Goal: Information Seeking & Learning: Learn about a topic

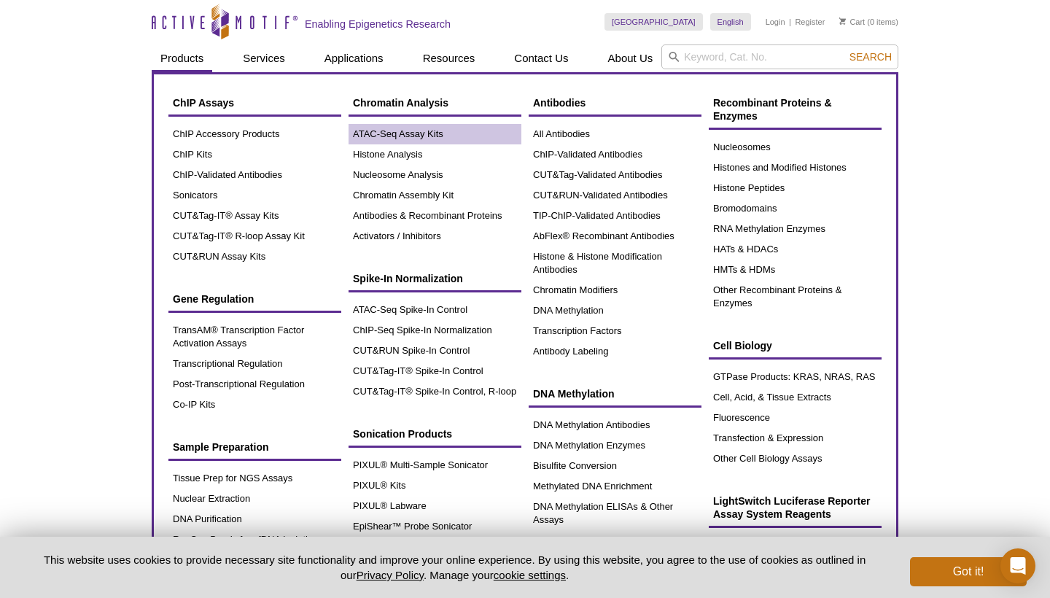
click at [416, 133] on link "ATAC-Seq Assay Kits" at bounding box center [435, 134] width 173 height 20
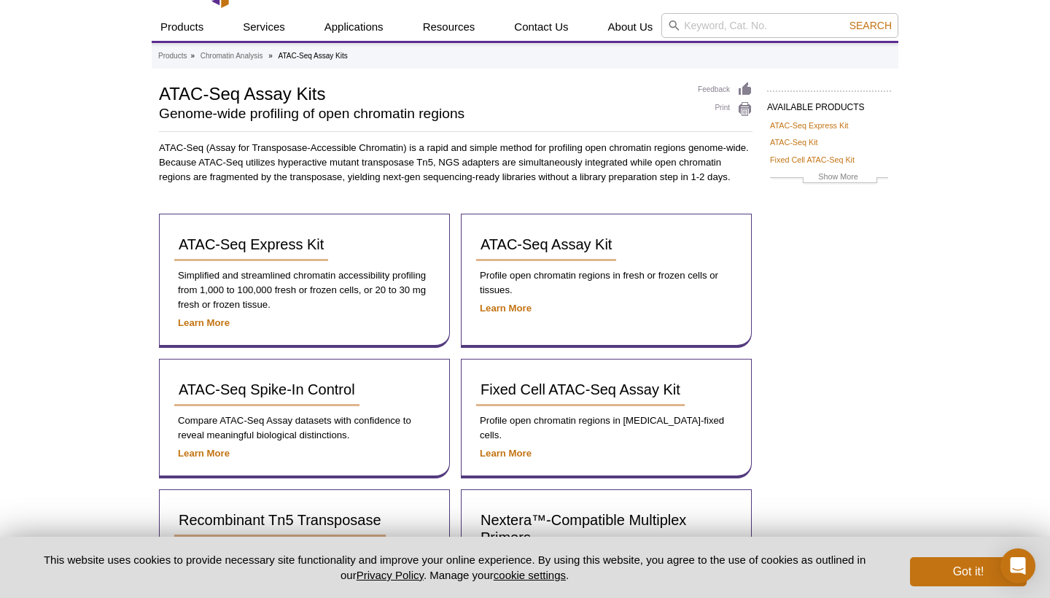
scroll to position [31, 0]
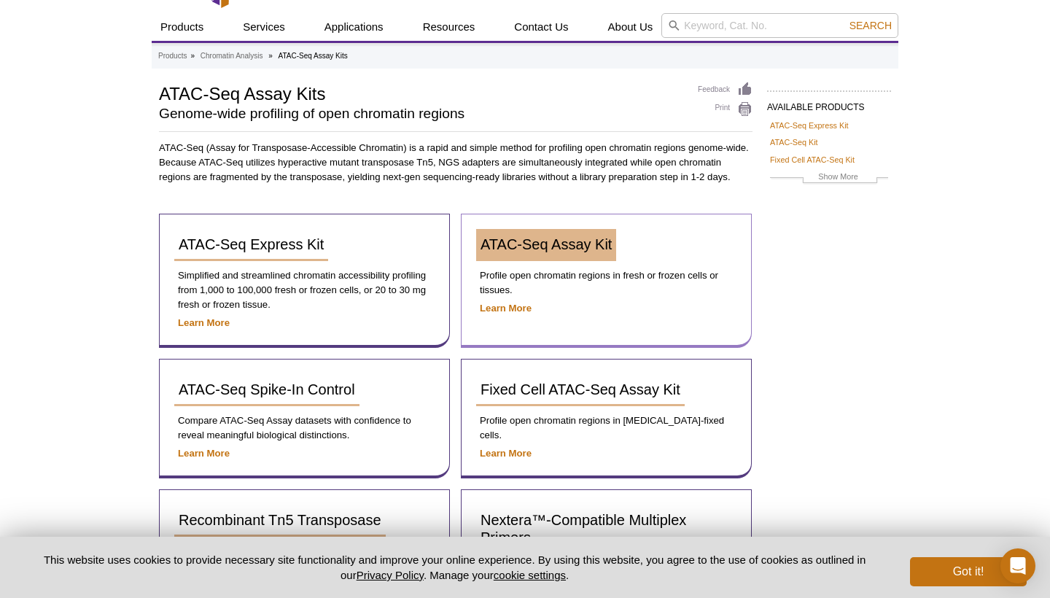
click at [550, 252] on link "ATAC-Seq Assay Kit" at bounding box center [546, 245] width 140 height 32
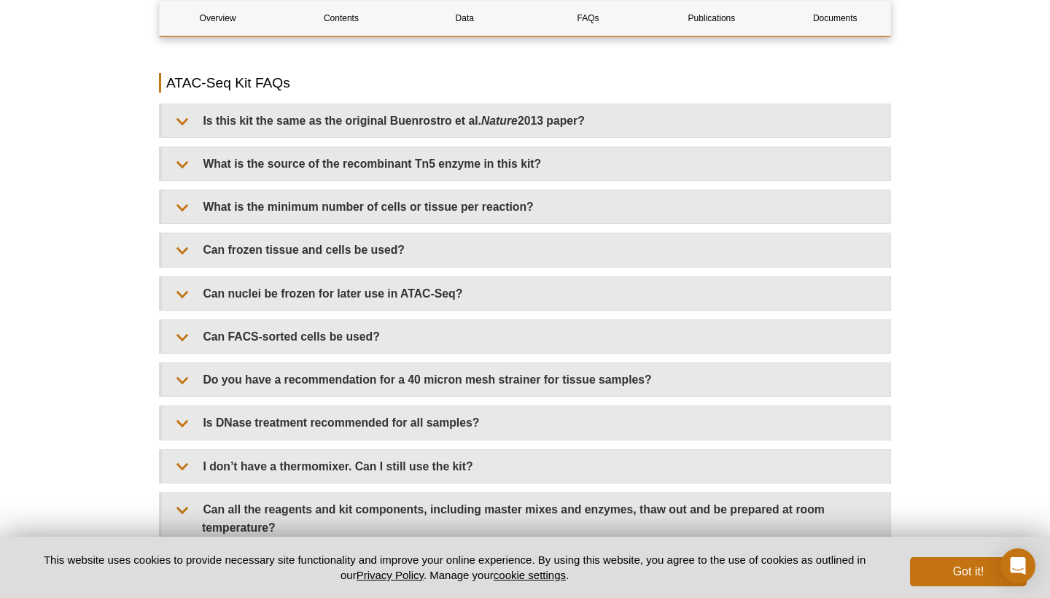
scroll to position [2600, 0]
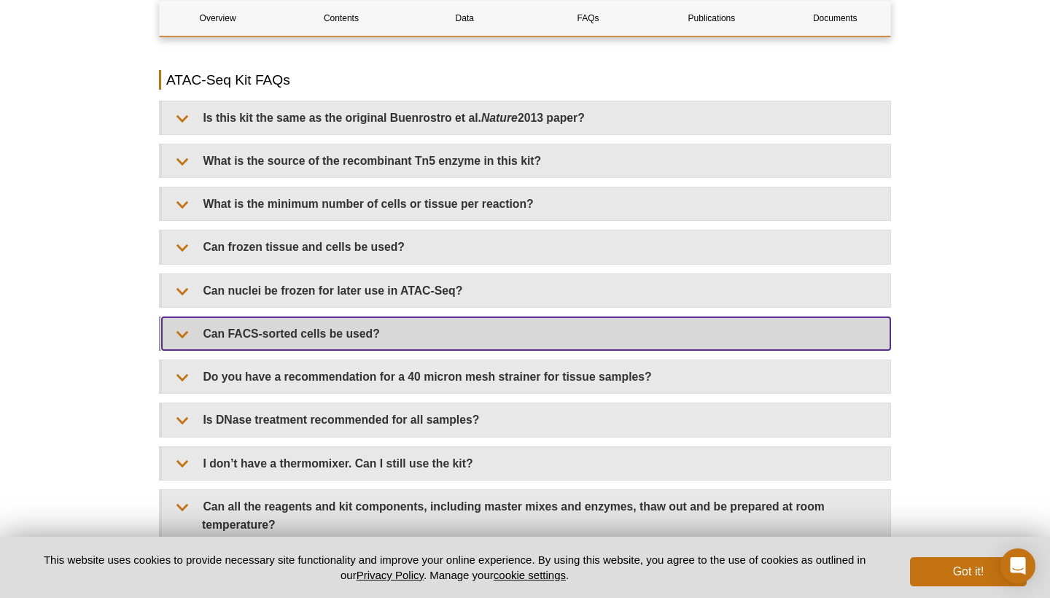
click at [246, 317] on summary "Can FACS-sorted cells be used?" at bounding box center [526, 333] width 728 height 33
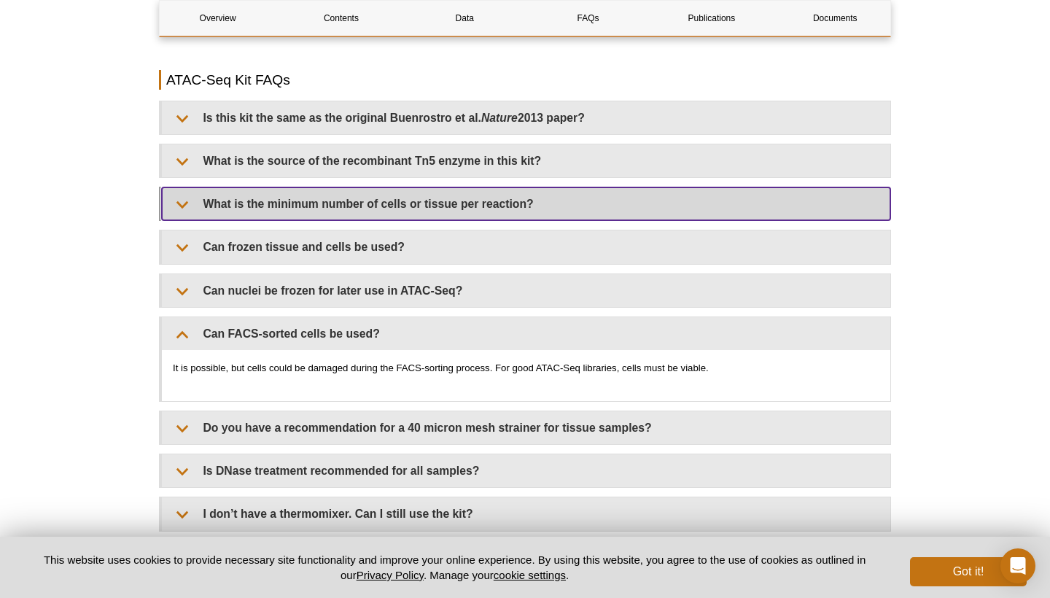
click at [368, 187] on summary "What is the minimum number of cells or tissue per reaction?" at bounding box center [526, 203] width 728 height 33
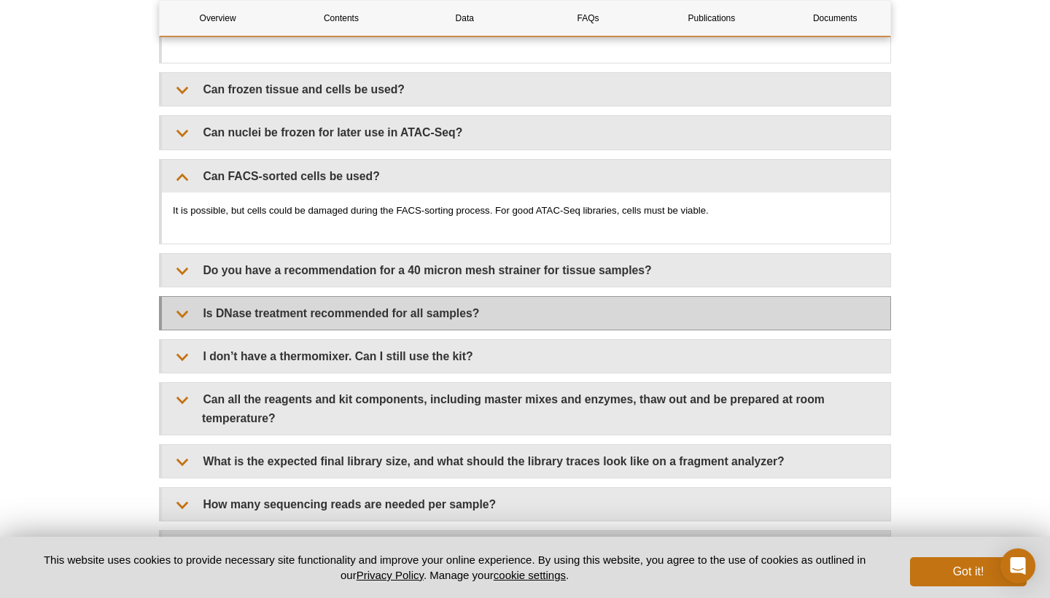
scroll to position [2844, 0]
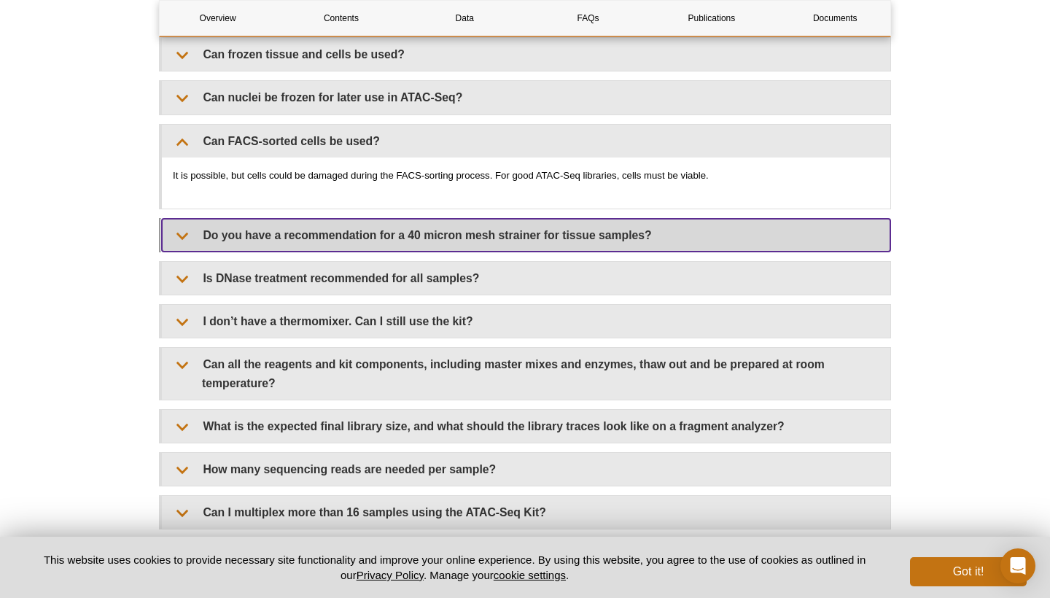
click at [304, 219] on summary "Do you have a recommendation for a 40 micron mesh strainer for tissue samples?" at bounding box center [526, 235] width 728 height 33
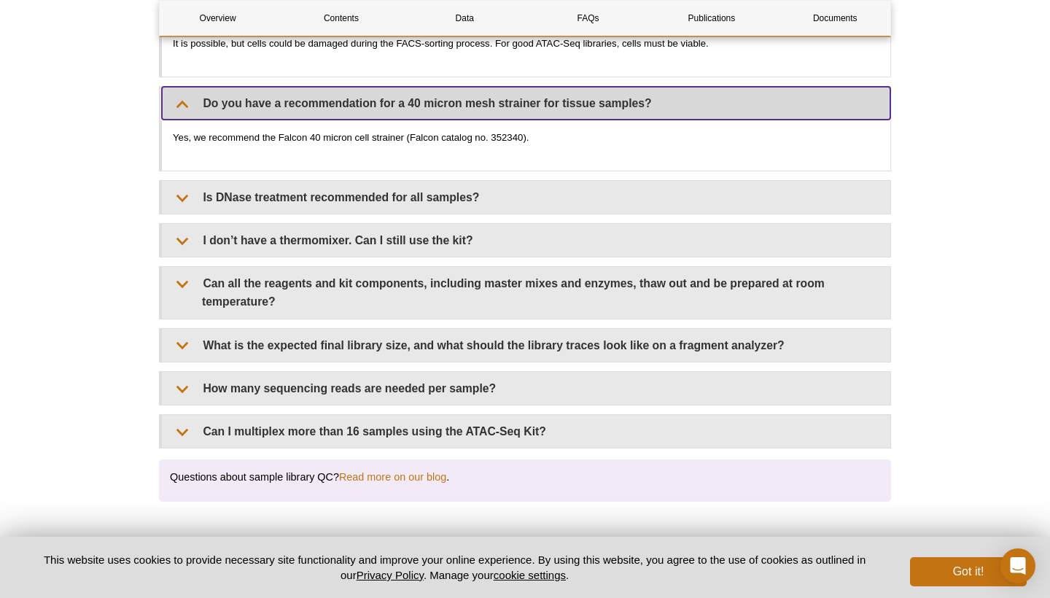
scroll to position [2976, 0]
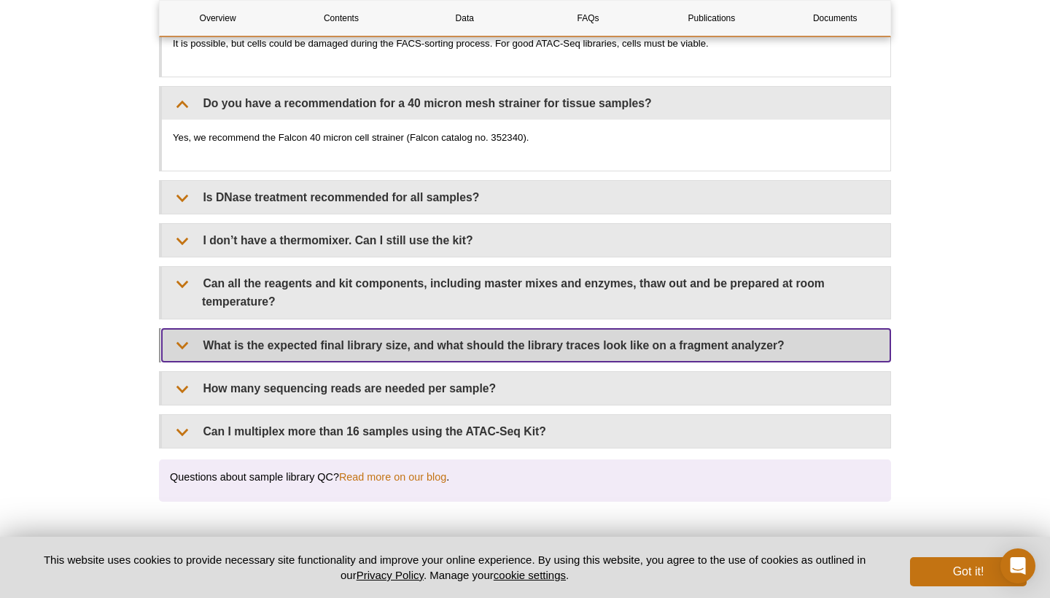
click at [286, 329] on summary "What is the expected final library size, and what should the library traces loo…" at bounding box center [526, 345] width 728 height 33
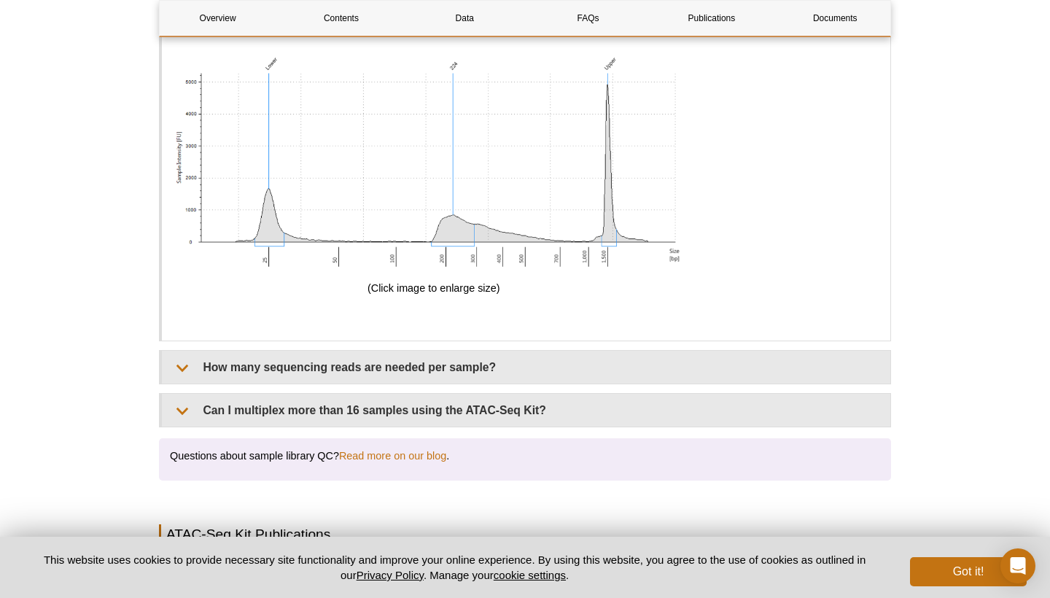
scroll to position [4012, 0]
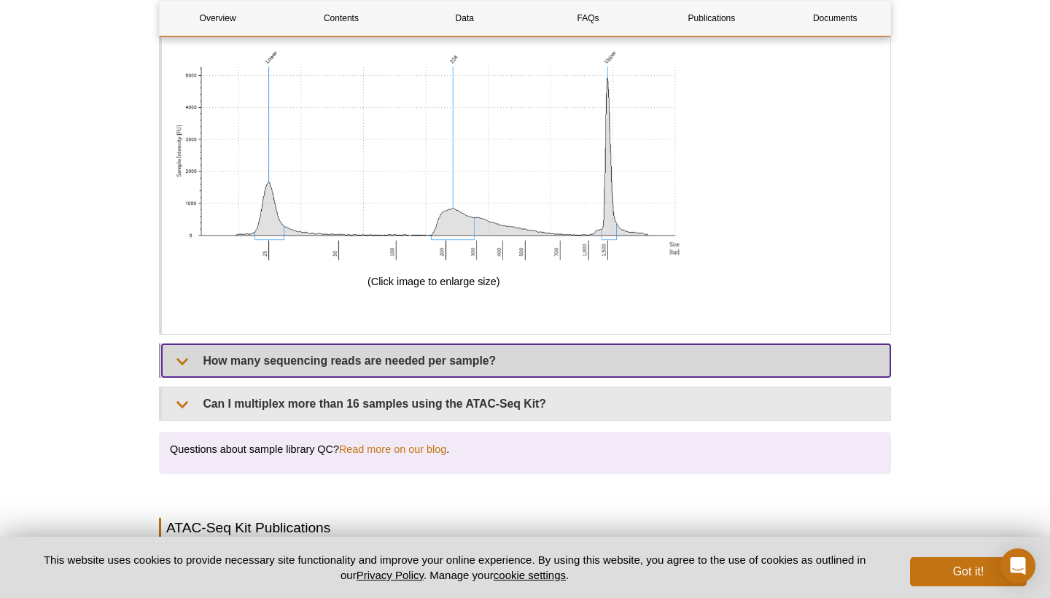
click at [259, 344] on summary "How many sequencing reads are needed per sample?" at bounding box center [526, 360] width 728 height 33
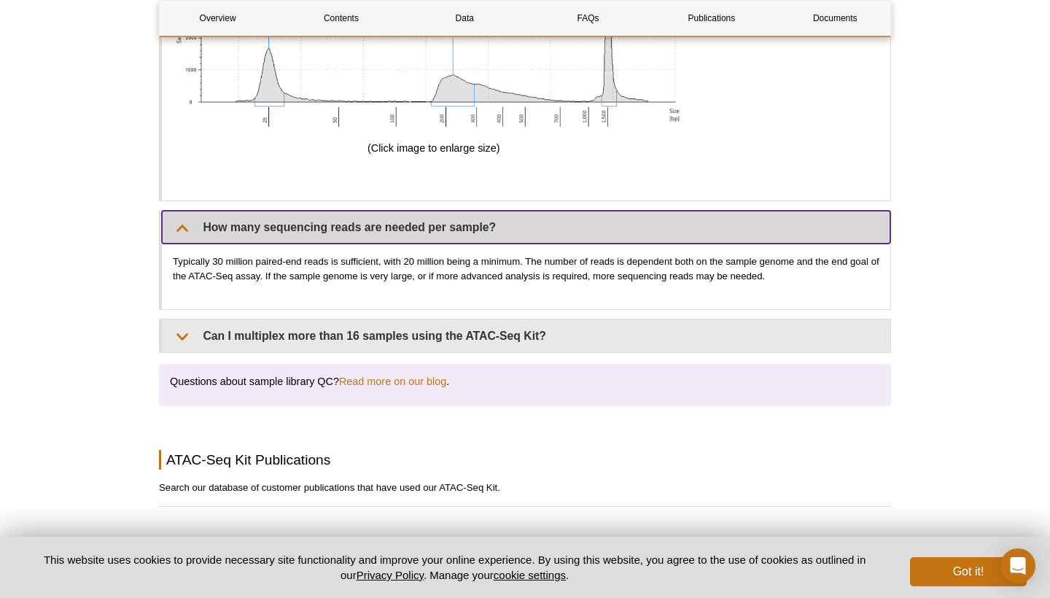
scroll to position [4151, 0]
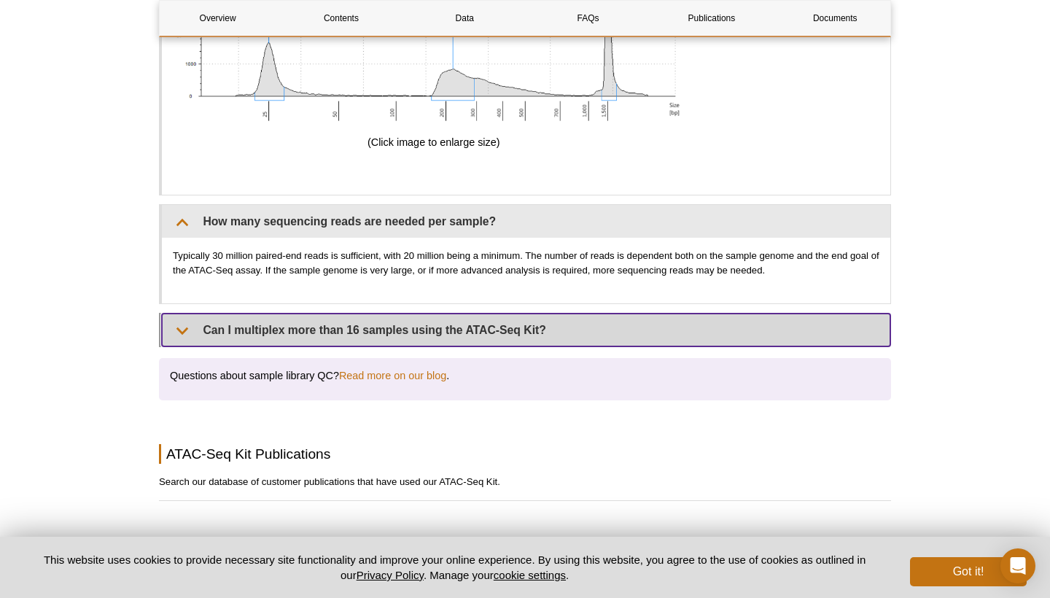
click at [247, 314] on summary "Can I multiplex more than 16 samples using the ATAC-Seq Kit?" at bounding box center [526, 330] width 728 height 33
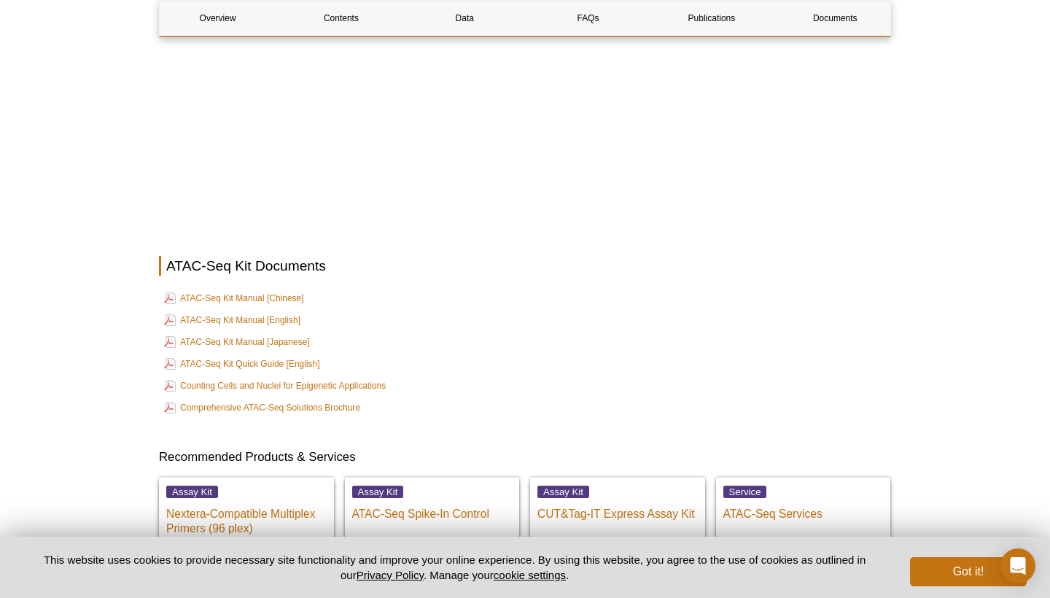
scroll to position [5115, 0]
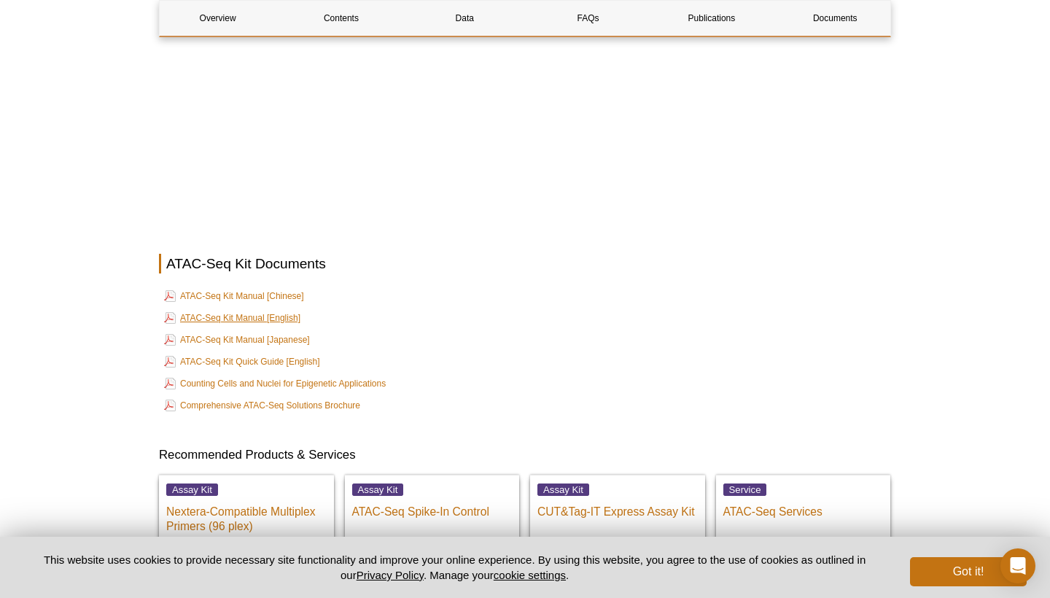
click at [280, 309] on link "ATAC-Seq Kit Manual [English]" at bounding box center [232, 317] width 136 height 17
